Goal: Communication & Community: Answer question/provide support

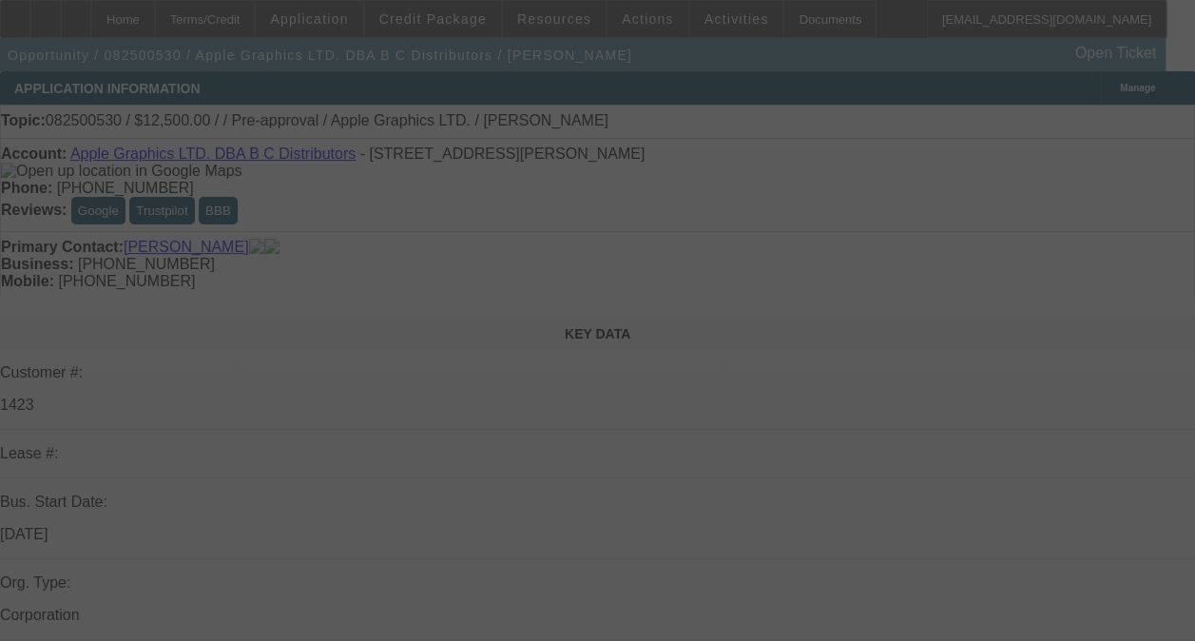
click at [1095, 279] on div at bounding box center [597, 320] width 1195 height 641
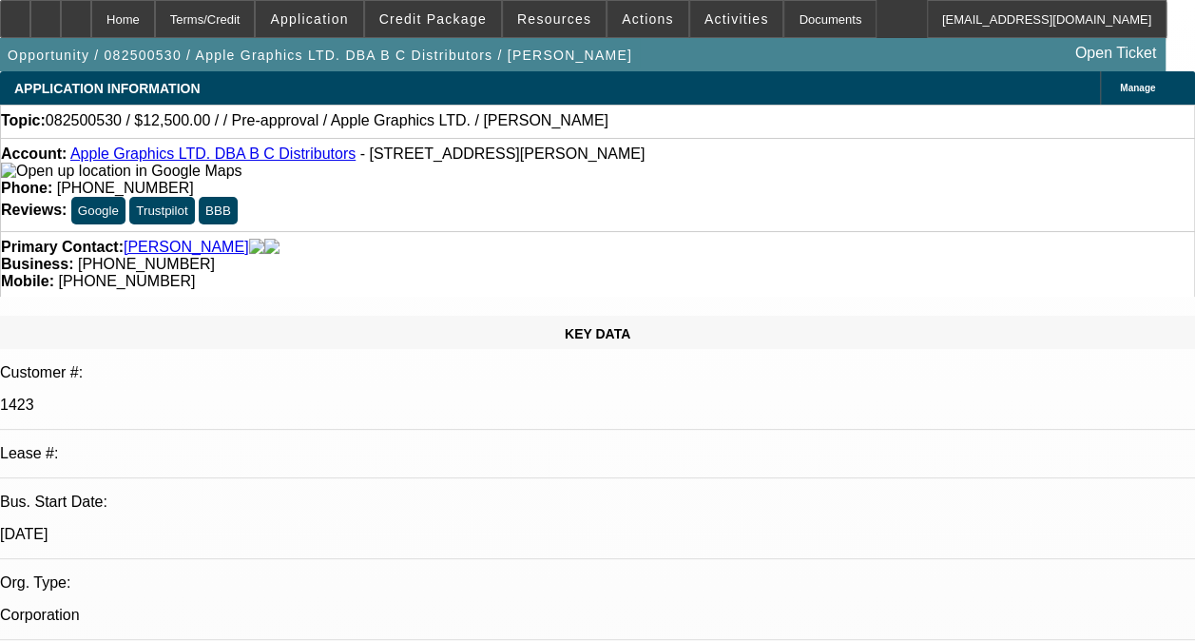
select select "0"
select select "2"
select select "0.1"
select select "4"
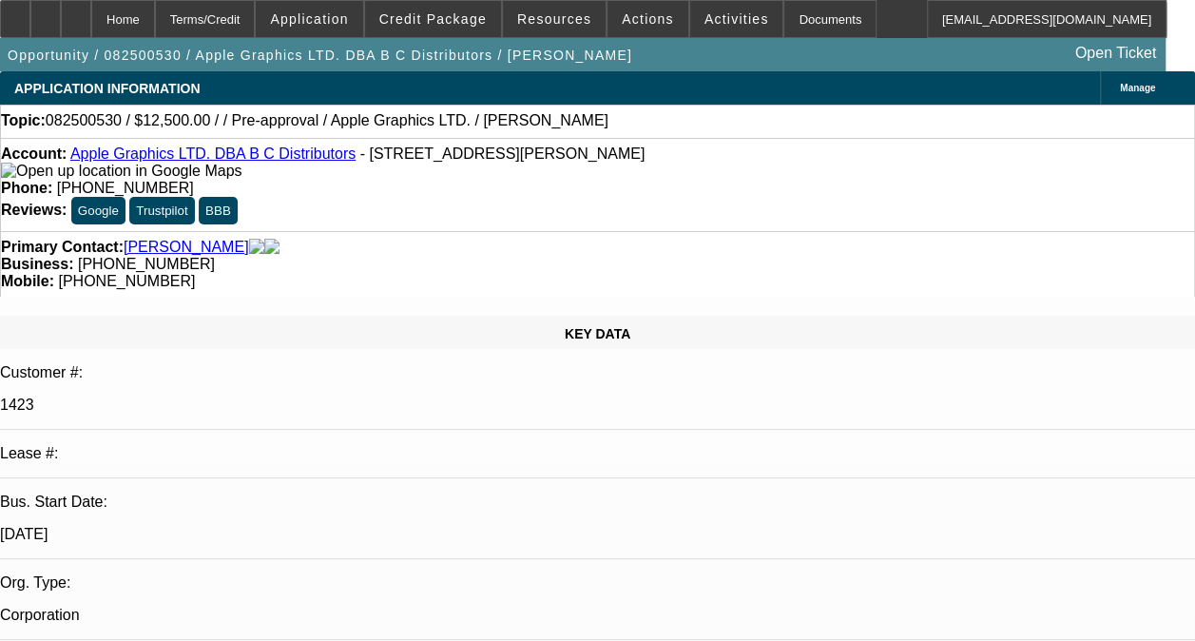
radio input "true"
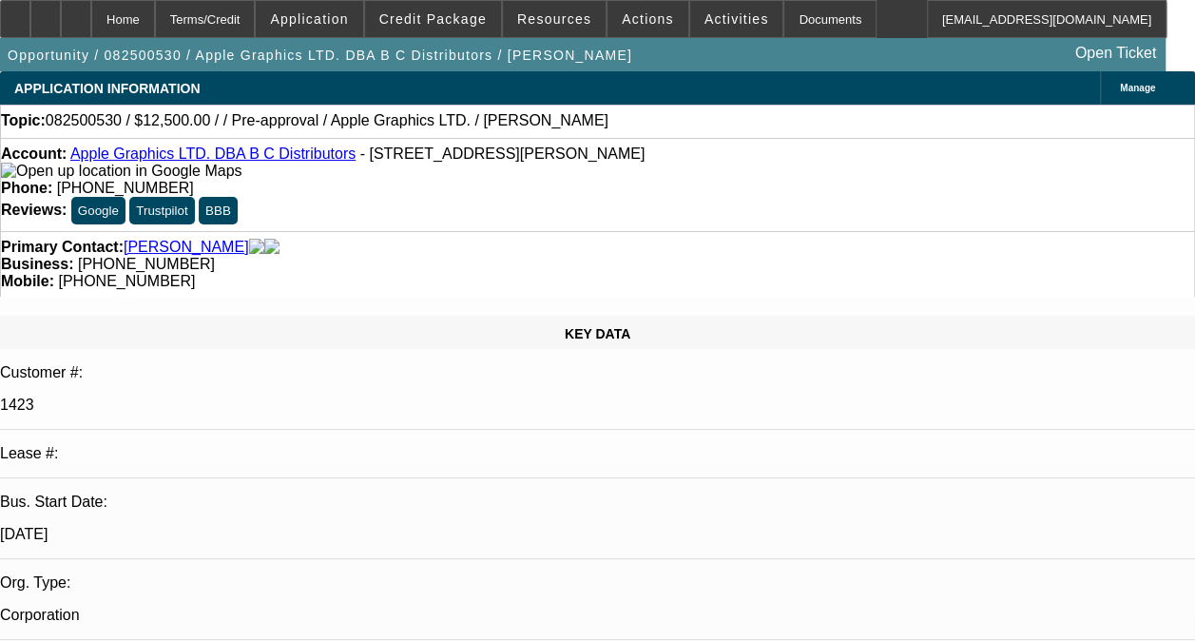
type textarea "CONTRACTS ARE PAID OFF AND TERMINATED. -01 CONTRACT LESSEE MAILED PAYMENTS PER …"
radio input "true"
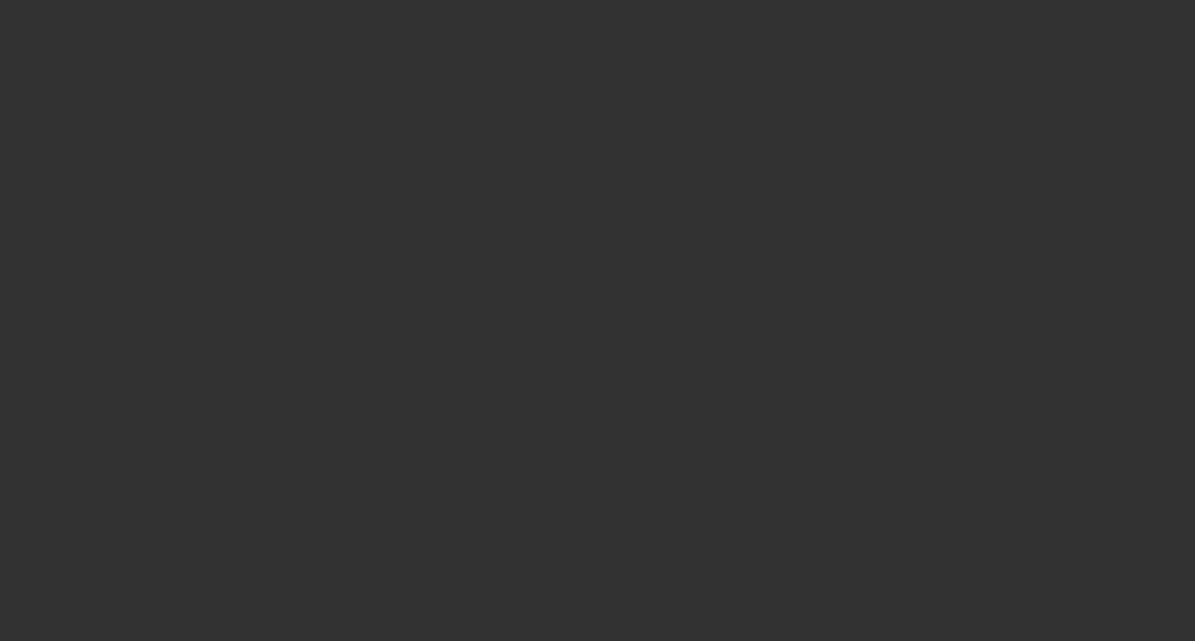
scroll to position [0, 0]
